Goal: Information Seeking & Learning: Learn about a topic

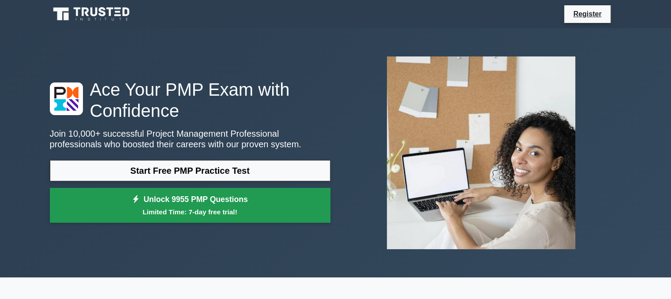
click at [235, 206] on link "Unlock 9955 PMP Questions Limited Time: 7-day free trial!" at bounding box center [190, 205] width 281 height 35
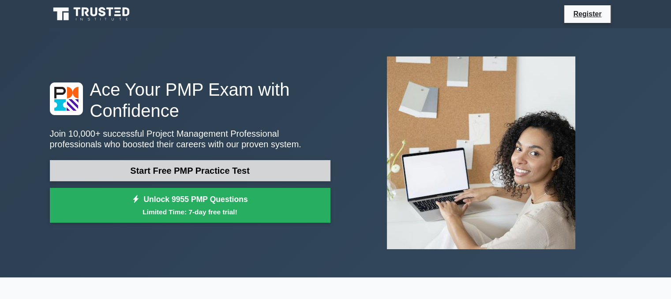
click at [145, 173] on link "Start Free PMP Practice Test" at bounding box center [190, 170] width 281 height 21
click at [146, 166] on link "Start Free PMP Practice Test" at bounding box center [190, 170] width 281 height 21
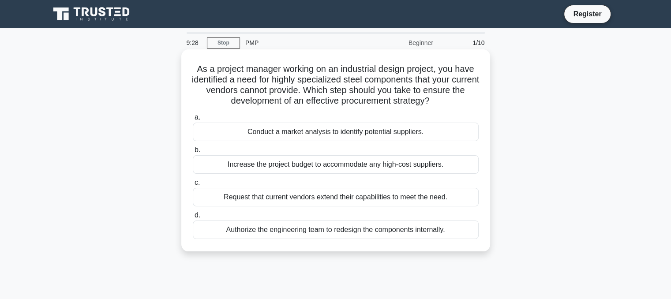
click at [348, 135] on div "Conduct a market analysis to identify potential suppliers." at bounding box center [336, 132] width 286 height 19
click at [193, 120] on input "a. Conduct a market analysis to identify potential suppliers." at bounding box center [193, 118] width 0 height 6
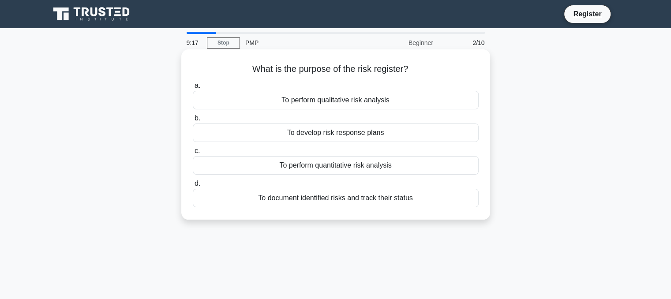
click at [381, 202] on div "To document identified risks and track their status" at bounding box center [336, 198] width 286 height 19
click at [193, 187] on input "d. To document identified risks and track their status" at bounding box center [193, 184] width 0 height 6
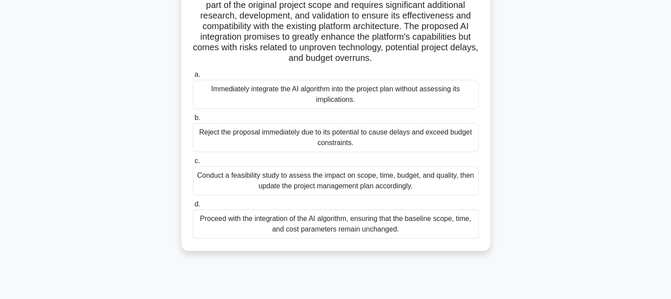
scroll to position [178, 0]
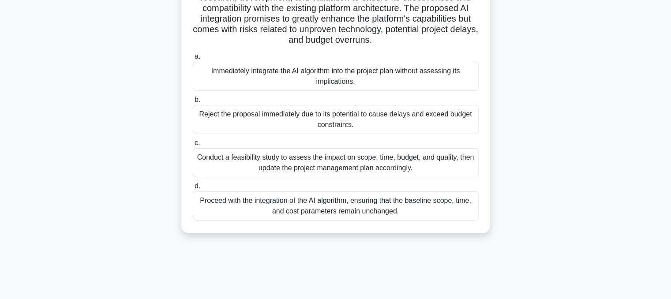
click at [369, 165] on div "Conduct a feasibility study to assess the impact on scope, time, budget, and qu…" at bounding box center [336, 162] width 286 height 29
click at [193, 146] on input "c. Conduct a feasibility study to assess the impact on scope, time, budget, and…" at bounding box center [193, 143] width 0 height 6
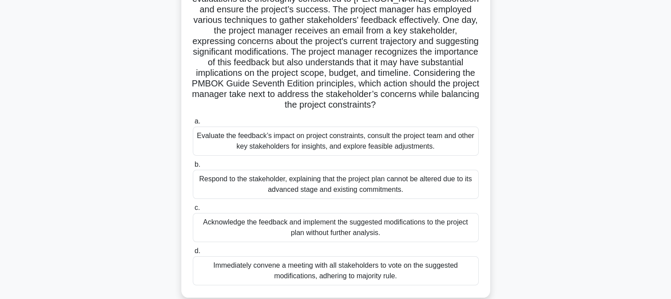
scroll to position [116, 0]
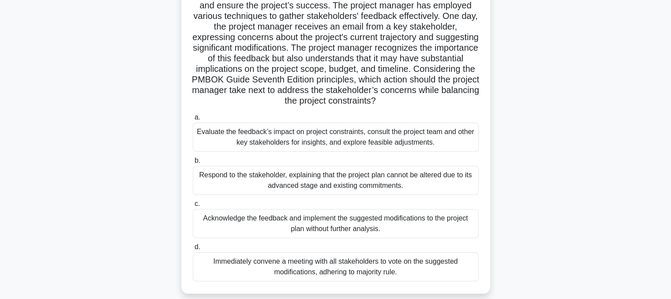
click at [443, 140] on div "Evaluate the feedback’s impact on project constraints, consult the project team…" at bounding box center [336, 137] width 286 height 29
click at [193, 120] on input "a. Evaluate the feedback’s impact on project constraints, consult the project t…" at bounding box center [193, 118] width 0 height 6
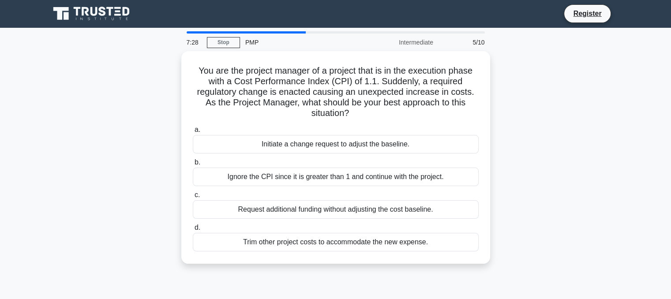
scroll to position [0, 0]
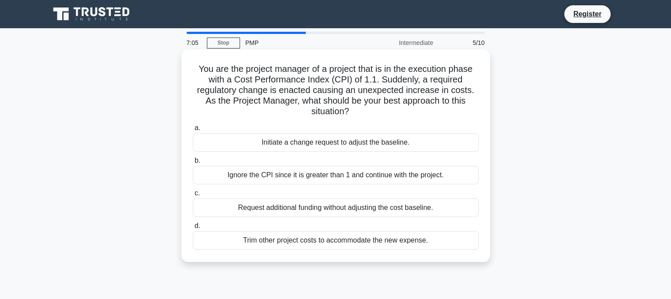
click at [405, 142] on div "Initiate a change request to adjust the baseline." at bounding box center [336, 142] width 286 height 19
click at [193, 131] on input "a. Initiate a change request to adjust the baseline." at bounding box center [193, 128] width 0 height 6
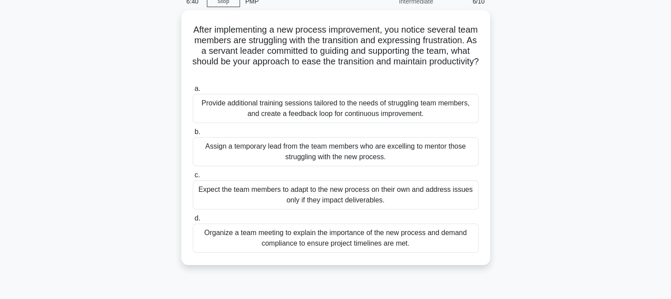
scroll to position [45, 0]
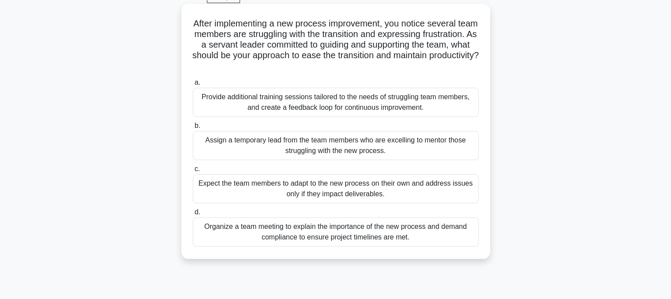
click at [449, 108] on div "Provide additional training sessions tailored to the needs of struggling team m…" at bounding box center [336, 102] width 286 height 29
click at [193, 86] on input "a. Provide additional training sessions tailored to the needs of struggling tea…" at bounding box center [193, 83] width 0 height 6
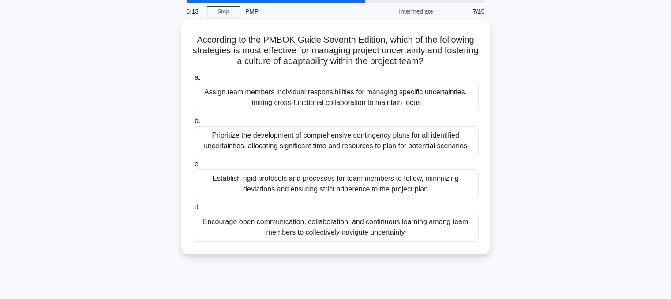
scroll to position [35, 0]
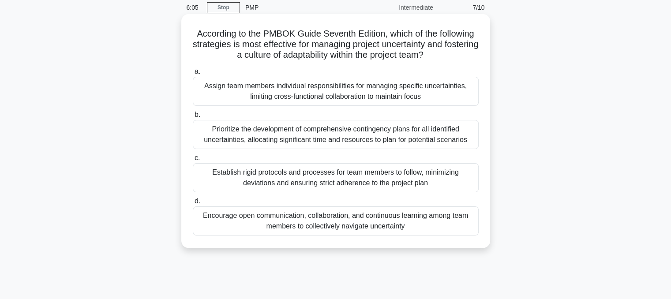
click at [436, 218] on div "Encourage open communication, collaboration, and continuous learning among team…" at bounding box center [336, 220] width 286 height 29
click at [193, 204] on input "d. Encourage open communication, collaboration, and continuous learning among t…" at bounding box center [193, 202] width 0 height 6
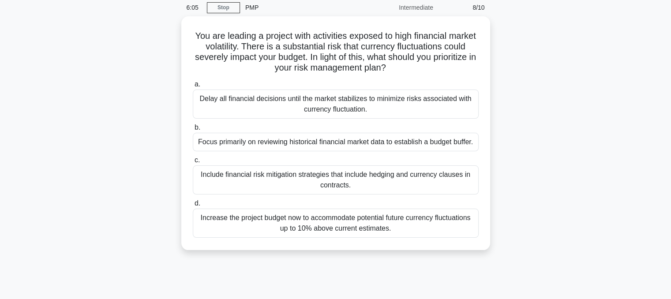
scroll to position [0, 0]
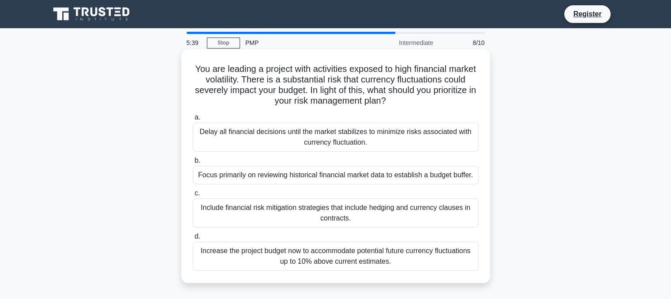
click at [438, 213] on div "Include financial risk mitigation strategies that include hedging and currency …" at bounding box center [336, 213] width 286 height 29
click at [193, 196] on input "c. Include financial risk mitigation strategies that include hedging and curren…" at bounding box center [193, 194] width 0 height 6
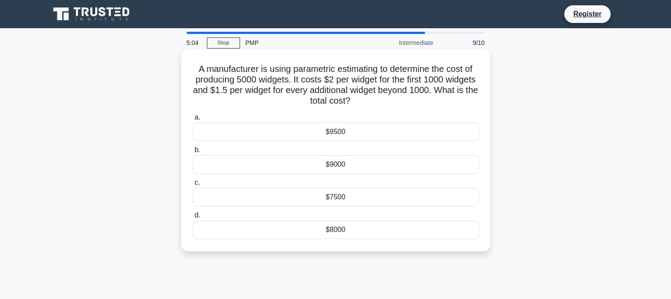
click at [419, 228] on div "$8000" at bounding box center [336, 230] width 286 height 19
click at [193, 218] on input "d. $8000" at bounding box center [193, 216] width 0 height 6
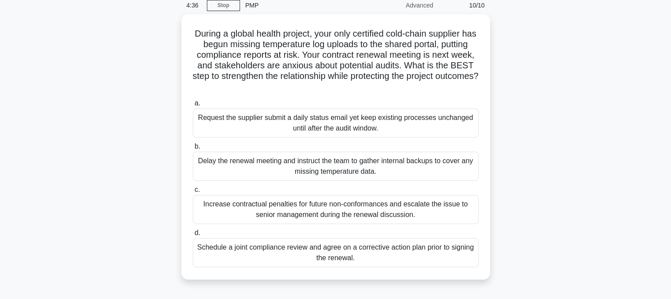
scroll to position [36, 0]
click at [435, 254] on div "Schedule a joint compliance review and agree on a corrective action plan prior …" at bounding box center [336, 252] width 286 height 29
click at [193, 236] on input "d. Schedule a joint compliance review and agree on a corrective action plan pri…" at bounding box center [193, 233] width 0 height 6
